Goal: Information Seeking & Learning: Learn about a topic

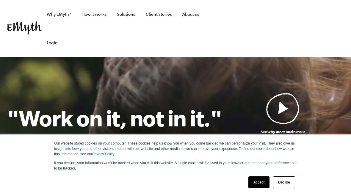
click at [258, 187] on link "Accept" at bounding box center [259, 183] width 21 height 12
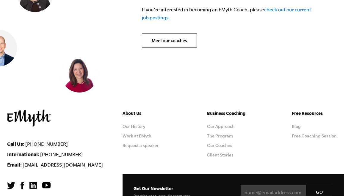
scroll to position [2562, 0]
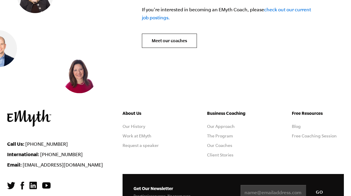
click at [163, 38] on link "Meet our coaches" at bounding box center [169, 41] width 55 height 14
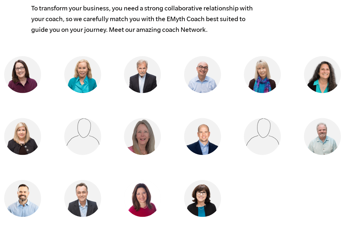
scroll to position [521, 3]
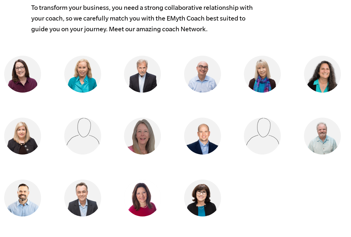
click at [83, 137] on img at bounding box center [82, 136] width 37 height 37
click at [261, 138] on img at bounding box center [262, 136] width 37 height 37
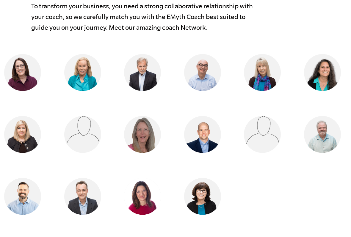
scroll to position [524, 3]
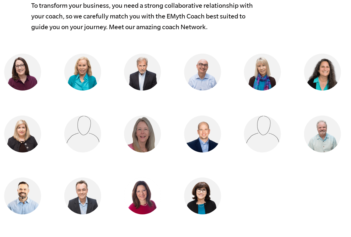
click at [138, 196] on img at bounding box center [142, 195] width 37 height 37
click at [198, 196] on img at bounding box center [202, 195] width 37 height 37
click at [21, 132] on img at bounding box center [22, 134] width 37 height 37
click at [134, 130] on img at bounding box center [142, 134] width 37 height 37
click at [201, 134] on img at bounding box center [202, 134] width 37 height 37
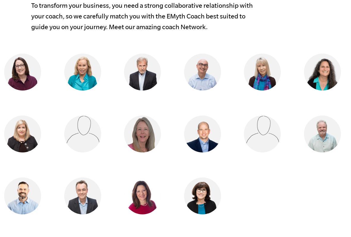
click at [24, 67] on img at bounding box center [22, 72] width 37 height 37
click at [81, 72] on img at bounding box center [82, 72] width 37 height 37
click at [143, 78] on img at bounding box center [142, 72] width 37 height 37
click at [201, 73] on img at bounding box center [202, 72] width 37 height 37
click at [260, 76] on img at bounding box center [262, 72] width 37 height 37
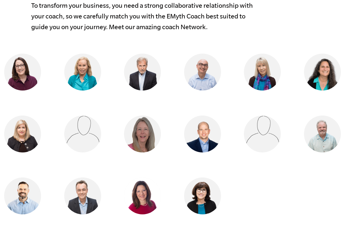
click at [323, 75] on img at bounding box center [322, 72] width 37 height 37
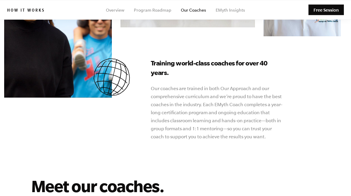
scroll to position [319, 3]
